Goal: Register for event/course

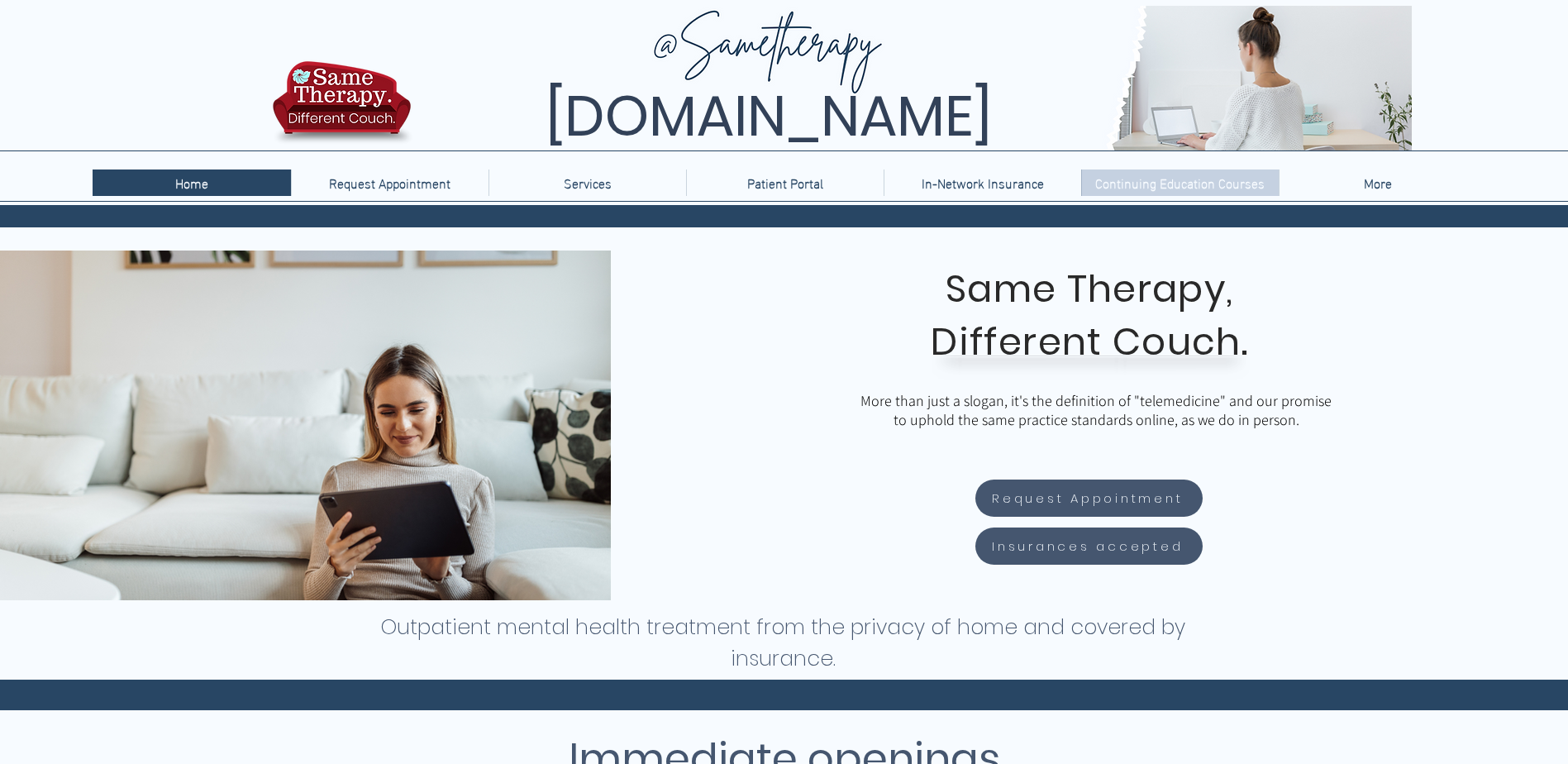
click at [1178, 186] on p "Continuing Education Courses" at bounding box center [1180, 183] width 186 height 27
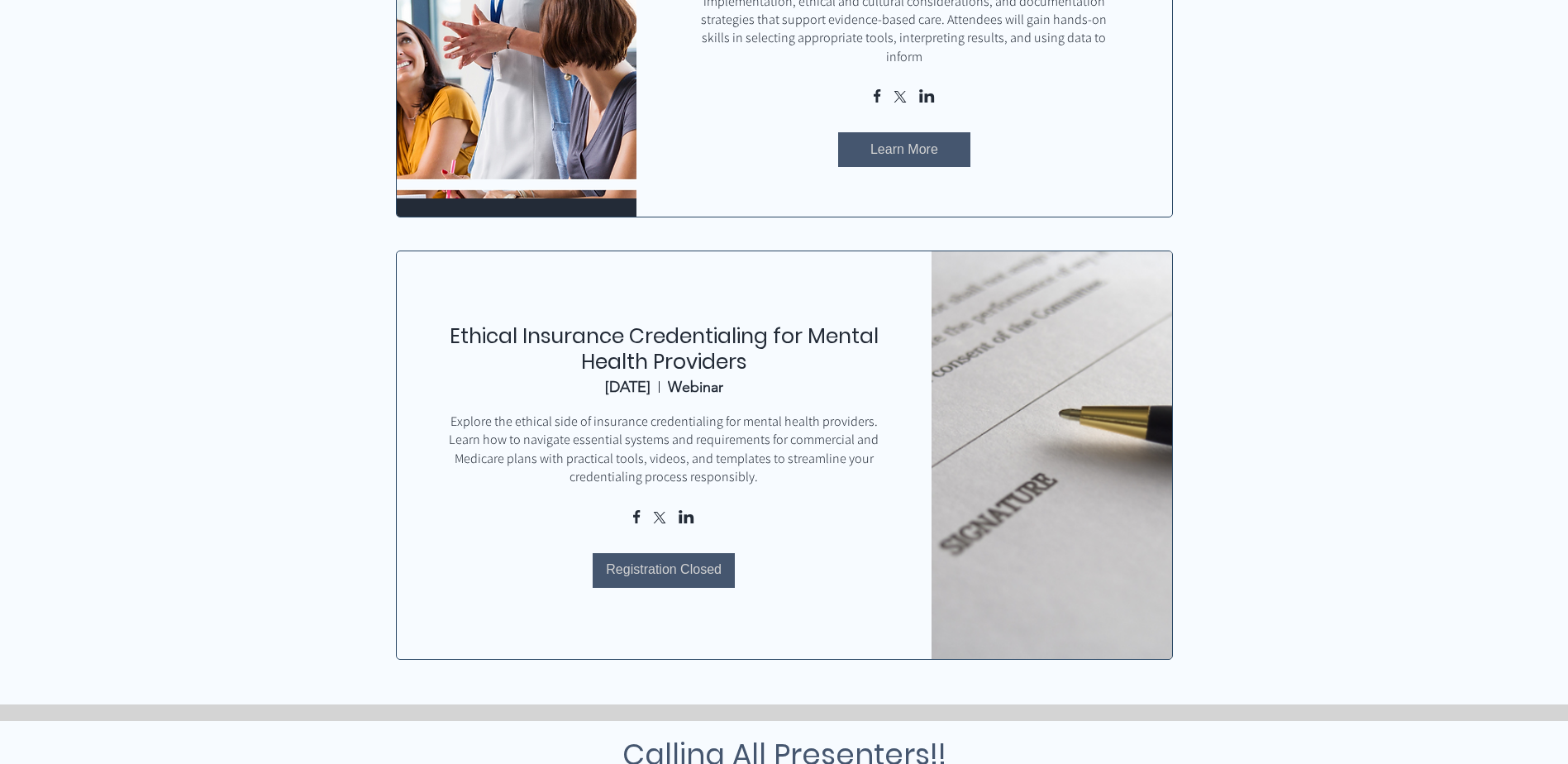
scroll to position [744, 0]
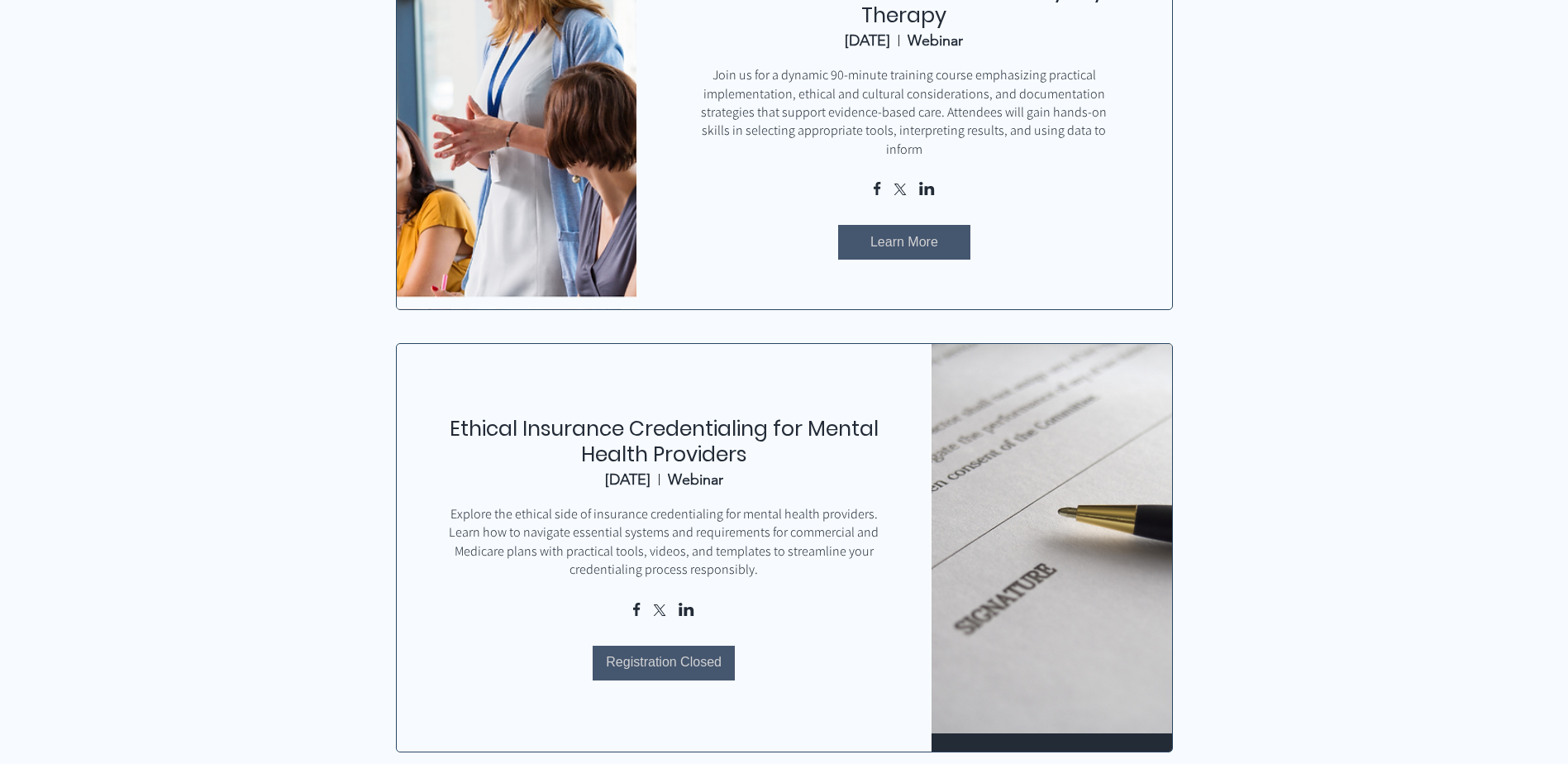
scroll to position [1075, 0]
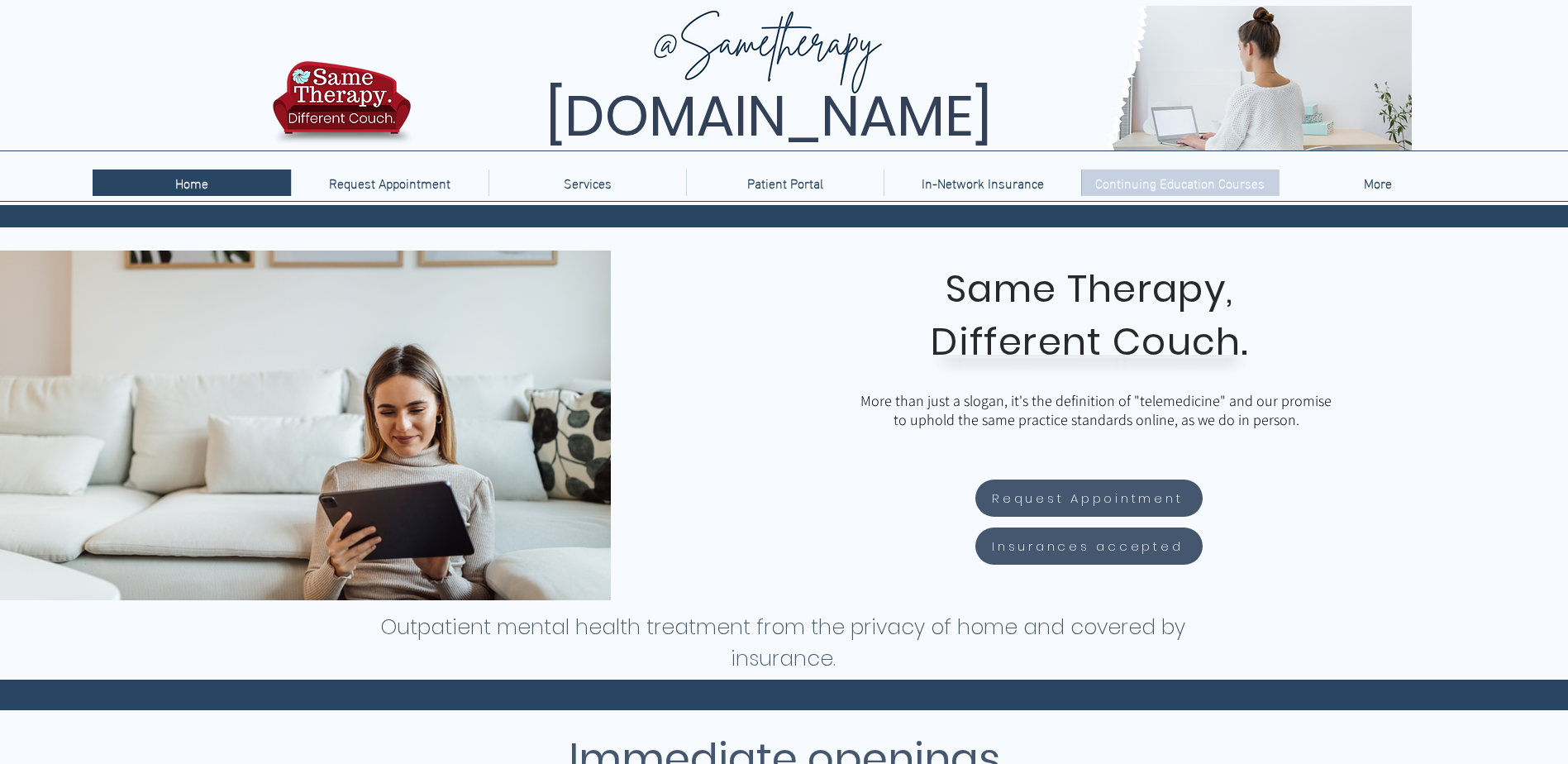
click at [1220, 186] on p "Continuing Education Courses" at bounding box center [1180, 183] width 186 height 27
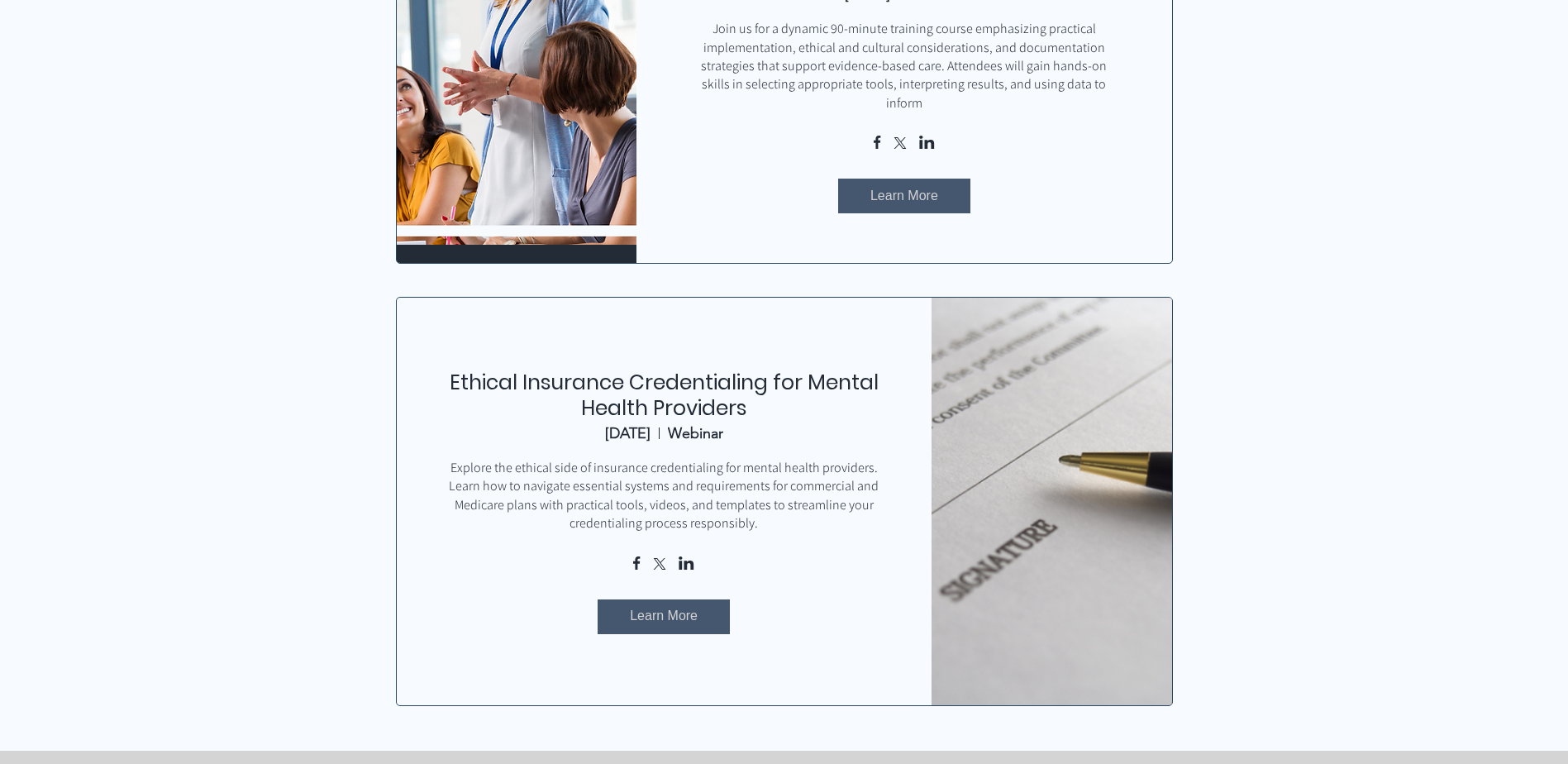
scroll to position [909, 0]
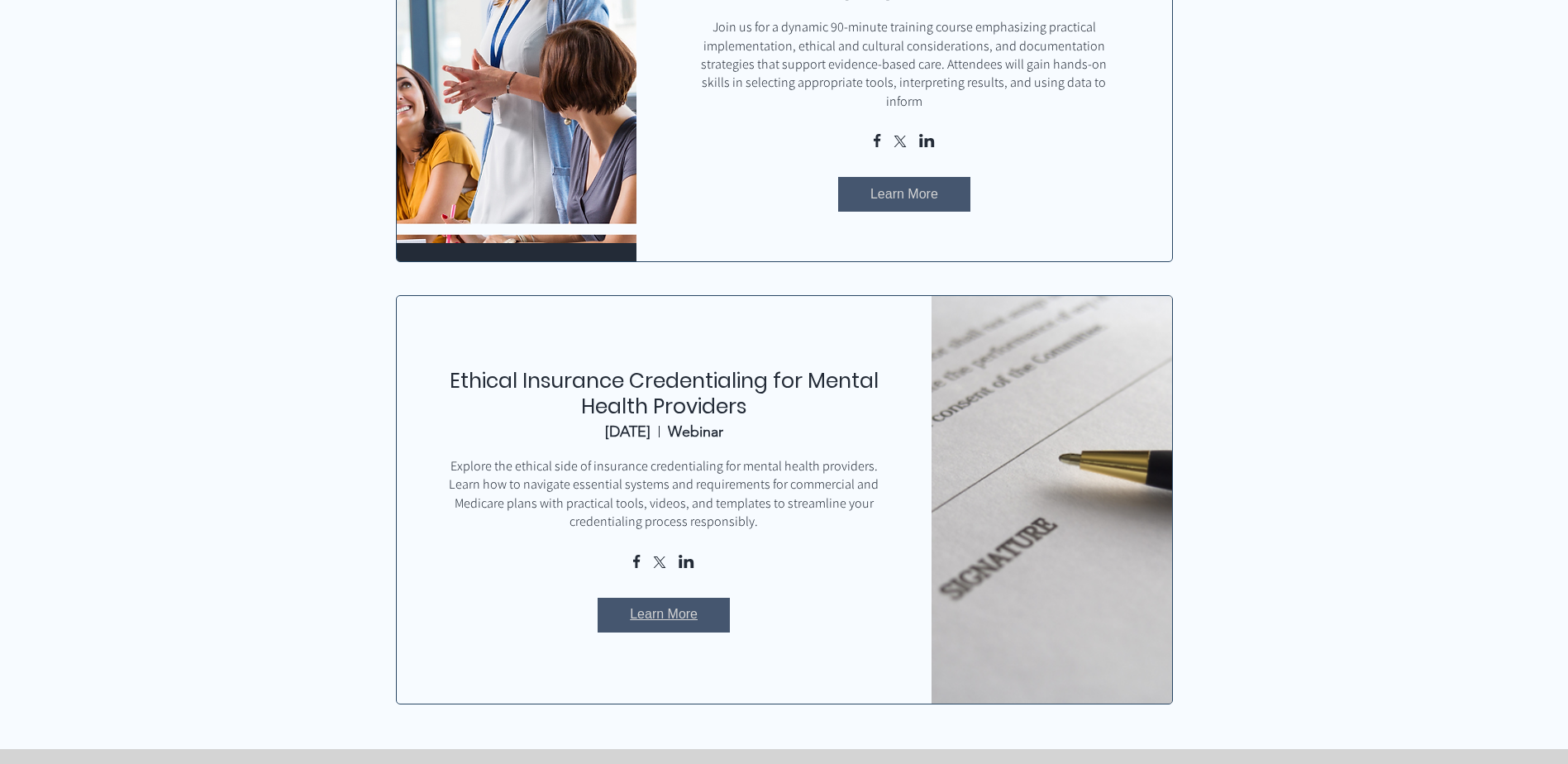
click at [635, 605] on span "Learn More" at bounding box center [664, 614] width 68 height 18
